Goal: Transaction & Acquisition: Purchase product/service

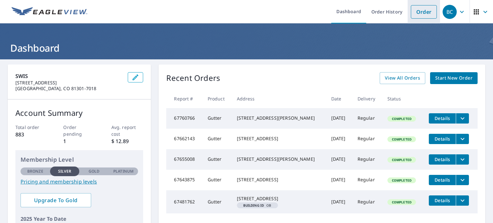
click at [413, 12] on link "Order" at bounding box center [424, 11] width 26 height 13
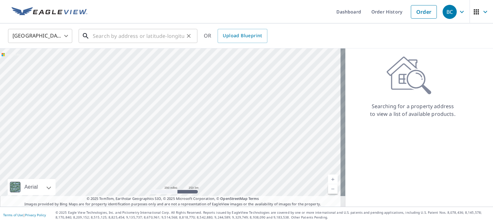
click at [164, 39] on input "text" at bounding box center [139, 36] width 92 height 18
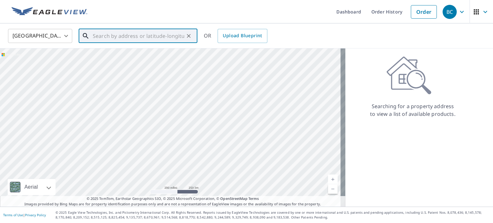
paste input "[STREET_ADDRESS]"
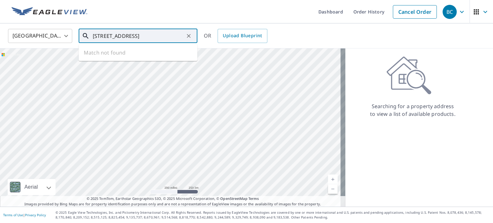
type input "[STREET_ADDRESS]"
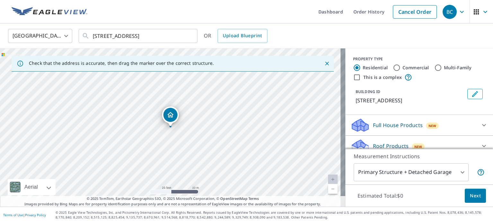
click at [473, 198] on span "Next" at bounding box center [475, 196] width 11 height 8
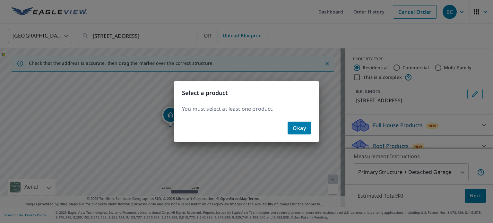
click at [265, 122] on div "Okay" at bounding box center [246, 130] width 145 height 23
click at [298, 128] on span "Okay" at bounding box center [299, 128] width 13 height 9
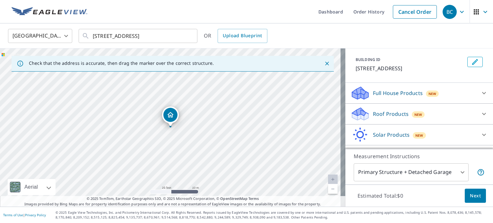
click at [401, 113] on p "Roof Products" at bounding box center [391, 114] width 36 height 8
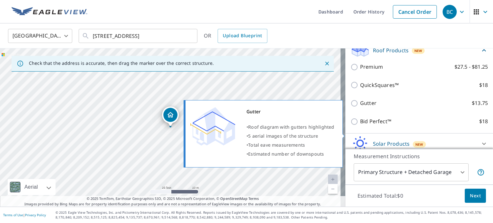
scroll to position [96, 0]
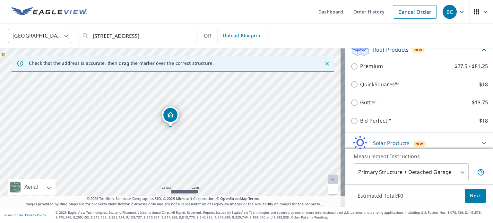
click at [367, 103] on p "Gutter" at bounding box center [368, 103] width 16 height 8
click at [360, 103] on input "Gutter $13.75" at bounding box center [356, 103] width 10 height 8
checkbox input "true"
